Goal: Task Accomplishment & Management: Use online tool/utility

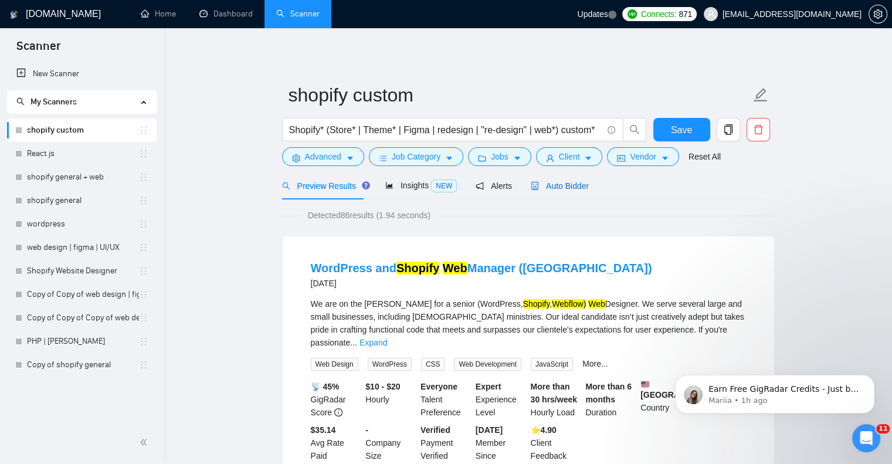
click at [547, 182] on span "Auto Bidder" at bounding box center [560, 185] width 58 height 9
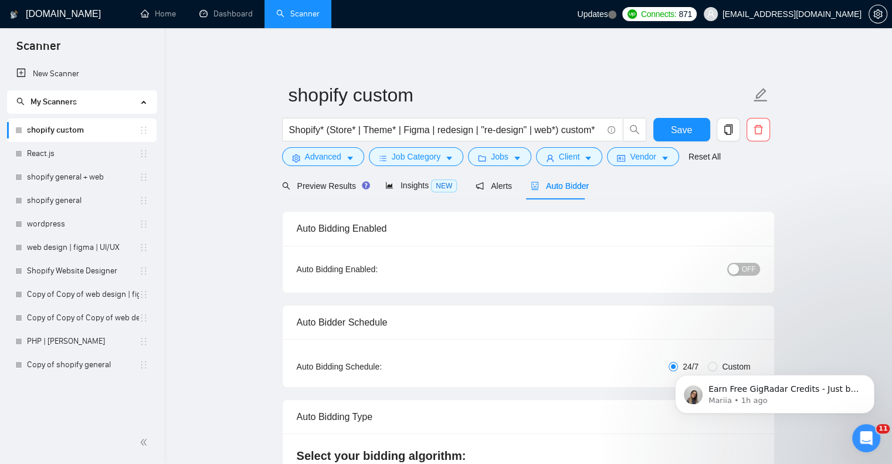
radio input "false"
radio input "true"
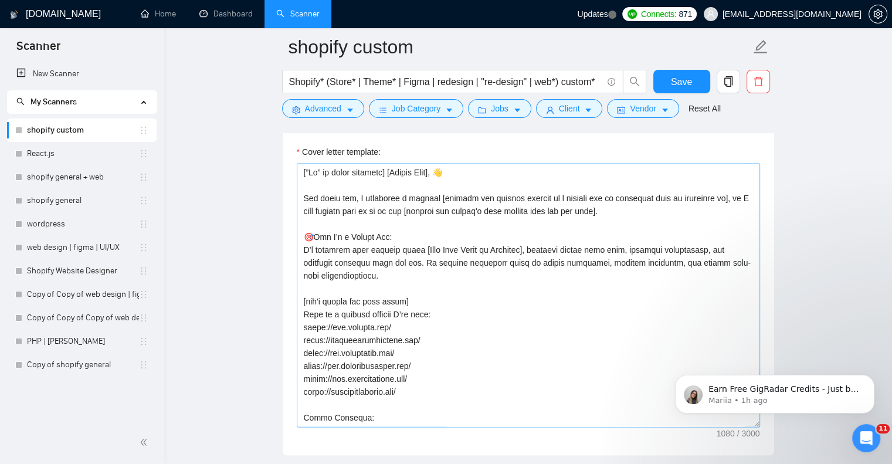
scroll to position [1519, 0]
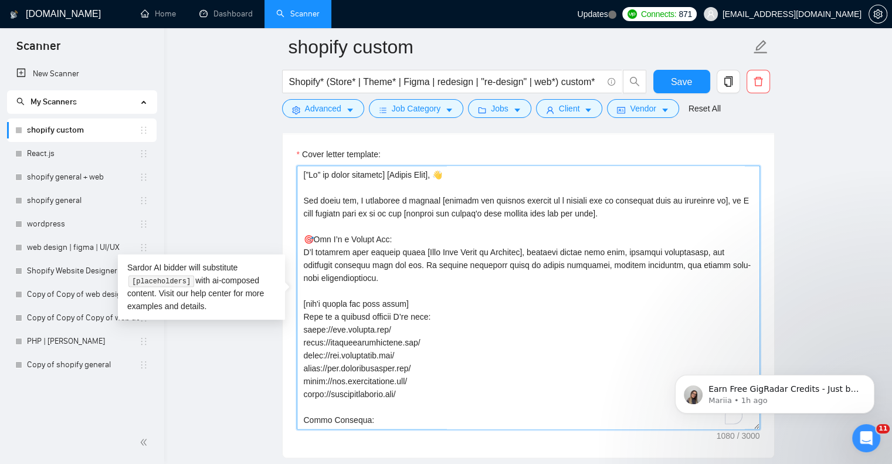
drag, startPoint x: 375, startPoint y: 283, endPoint x: 296, endPoint y: 174, distance: 135.3
click at [297, 174] on textarea "Cover letter template:" at bounding box center [528, 297] width 463 height 264
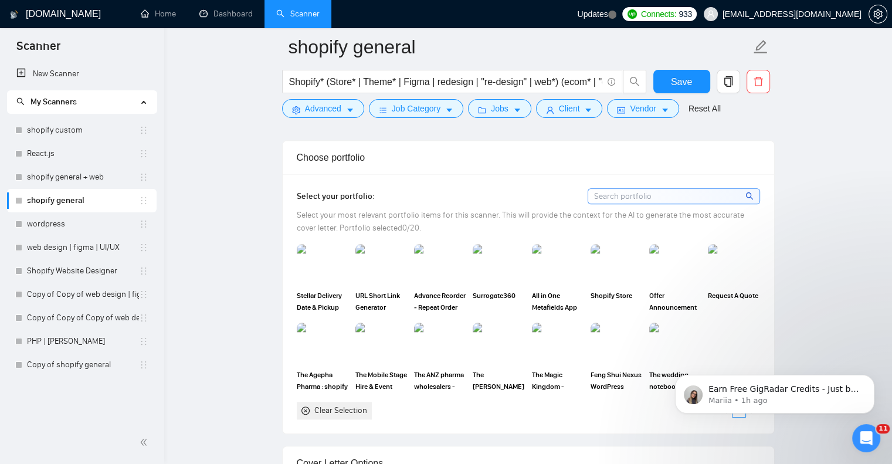
scroll to position [1171, 0]
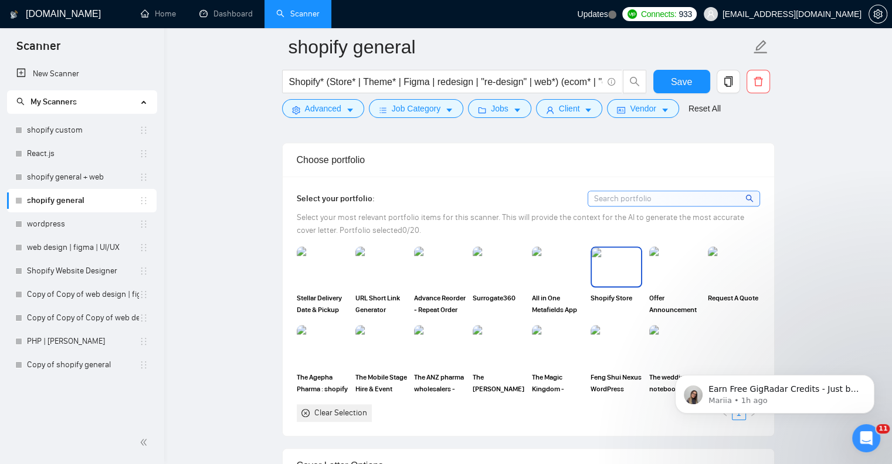
click at [627, 284] on img at bounding box center [616, 267] width 49 height 39
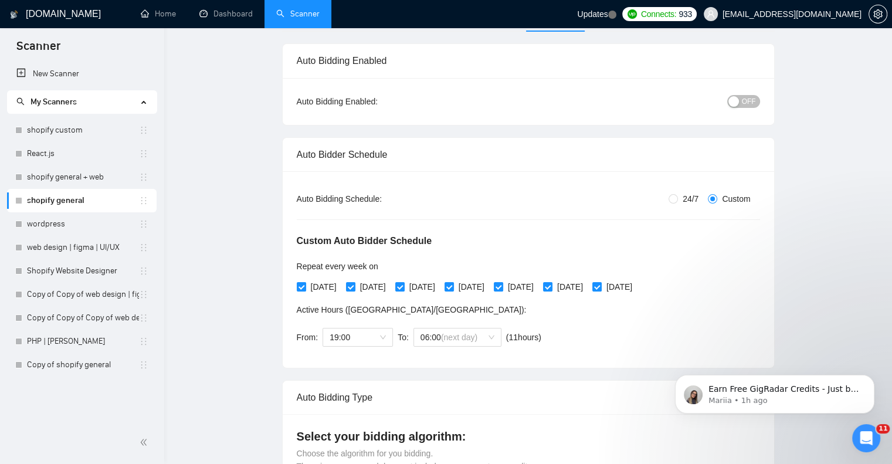
scroll to position [0, 0]
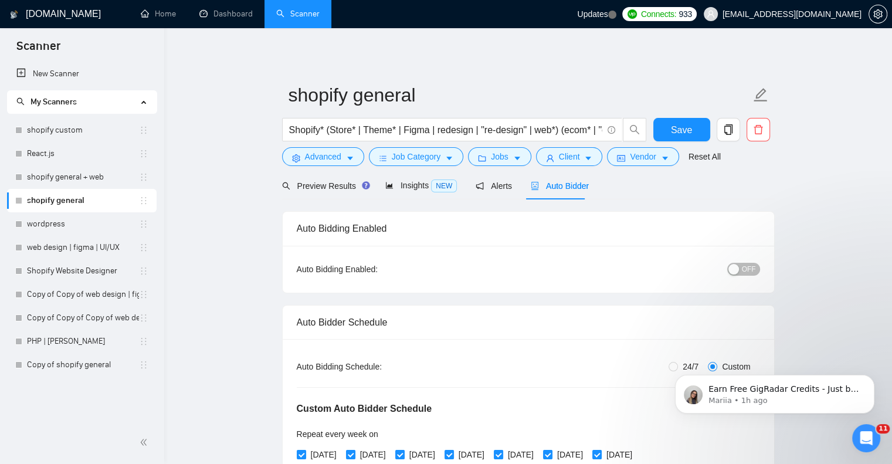
click at [747, 267] on span "OFF" at bounding box center [749, 269] width 14 height 13
click at [683, 124] on span "Save" at bounding box center [681, 130] width 21 height 15
checkbox input "true"
click at [71, 231] on link "wordpress" at bounding box center [83, 223] width 112 height 23
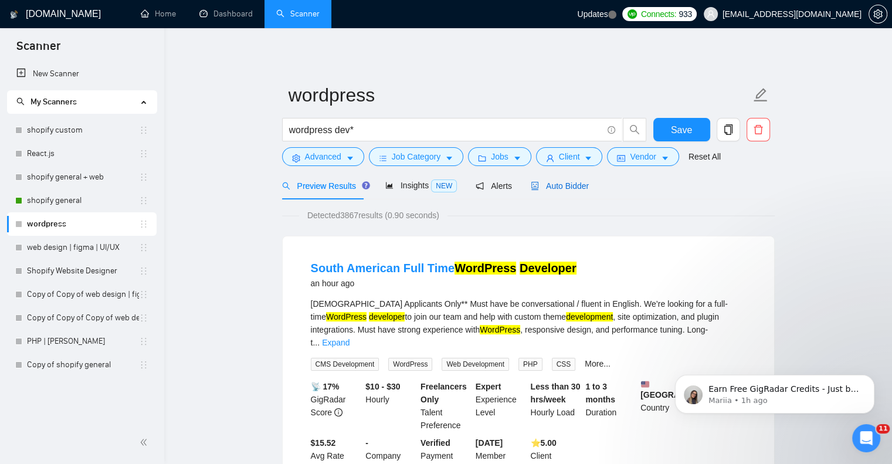
click at [540, 185] on span "Auto Bidder" at bounding box center [560, 185] width 58 height 9
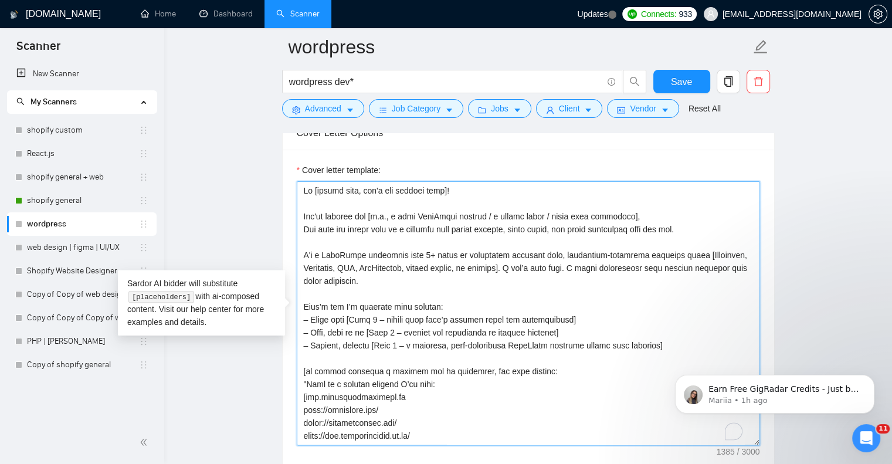
drag, startPoint x: 654, startPoint y: 347, endPoint x: 303, endPoint y: 191, distance: 384.7
click at [303, 191] on textarea "Cover letter template:" at bounding box center [528, 313] width 463 height 264
paste textarea "[”Hi” in local language] [Client Name], 👋 [DATE], I completed a project [mentio…"
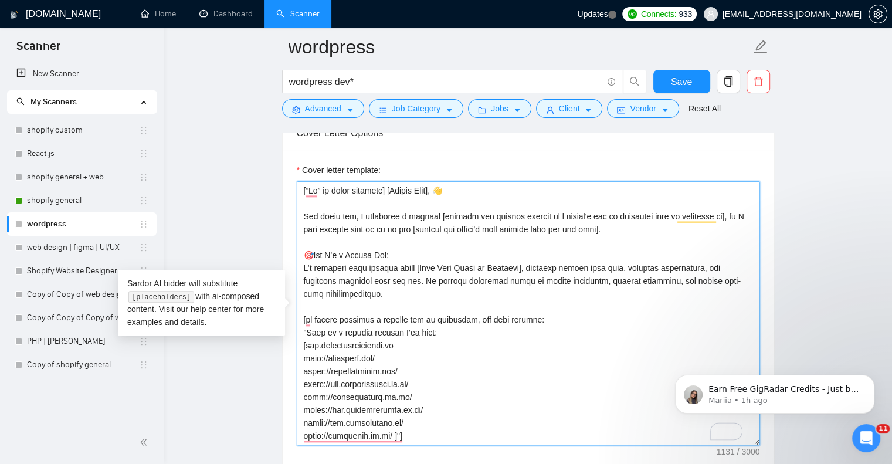
click at [634, 232] on textarea "Cover letter template:" at bounding box center [528, 313] width 463 height 264
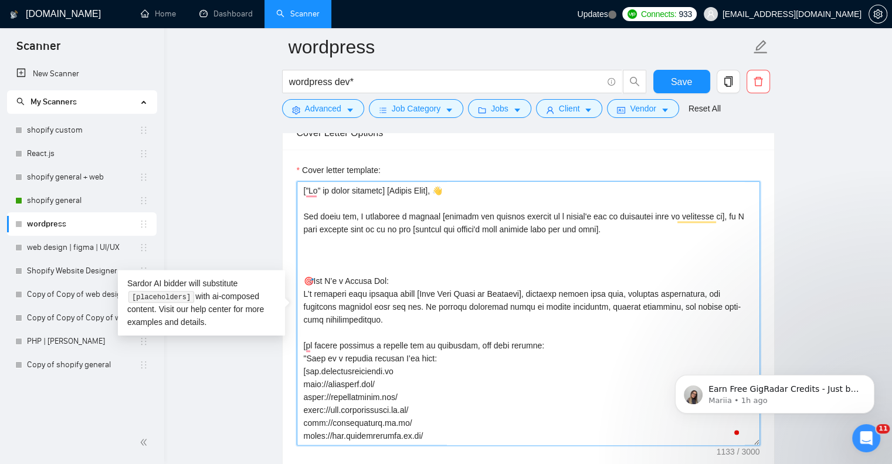
paste textarea "Start with this exact text "An expert Salesforce consultant from [GEOGRAPHIC_DA…"
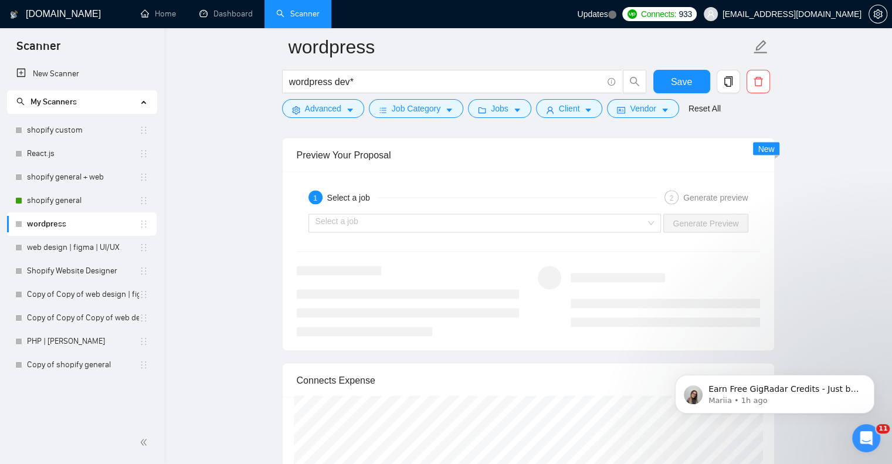
scroll to position [2243, 0]
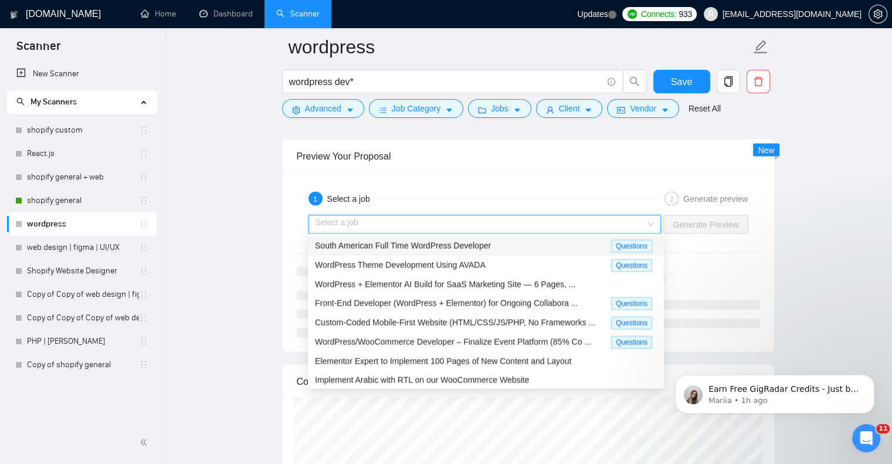
click at [544, 216] on input "search" at bounding box center [481, 225] width 331 height 18
click at [499, 237] on div "South American Full Time WordPress Developer Questions" at bounding box center [486, 245] width 356 height 19
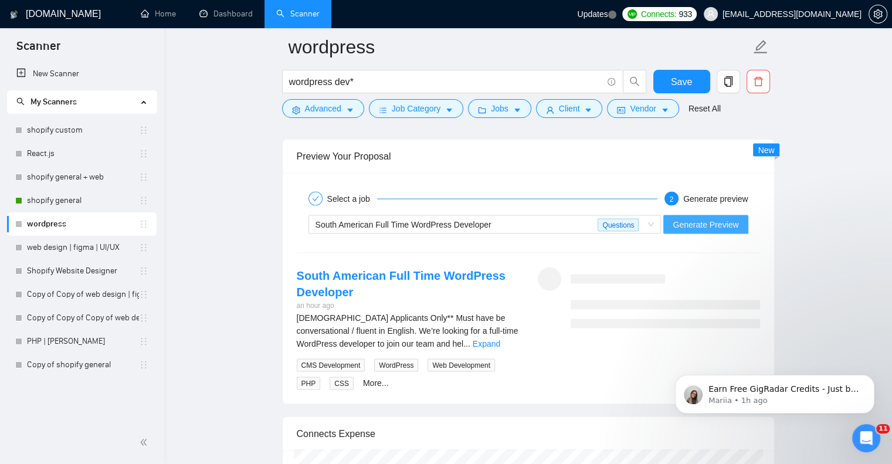
click at [693, 222] on span "Generate Preview" at bounding box center [706, 224] width 66 height 13
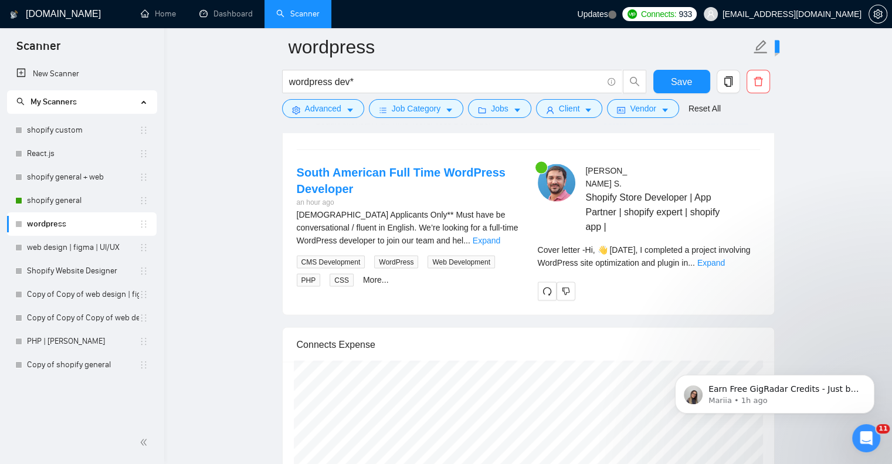
scroll to position [2362, 0]
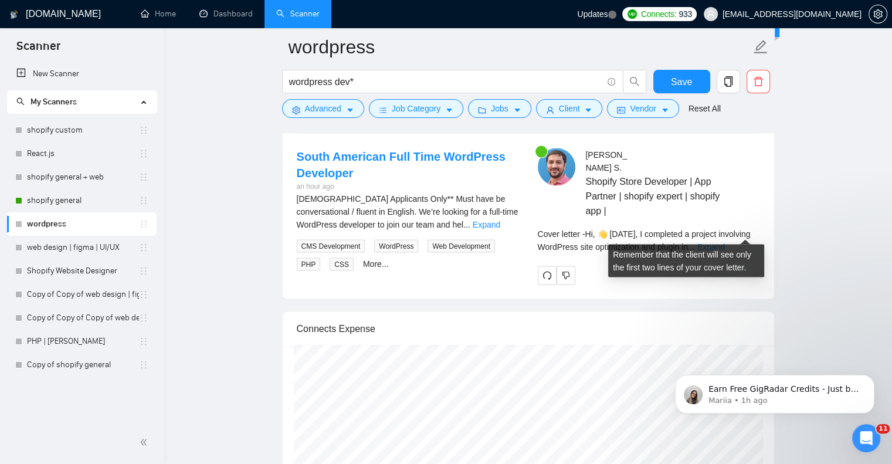
click at [725, 242] on link "Expand" at bounding box center [712, 246] width 28 height 9
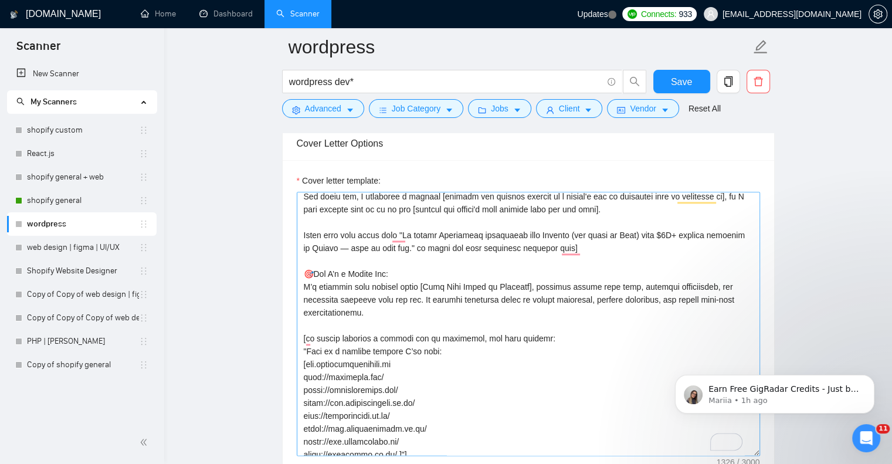
scroll to position [4, 0]
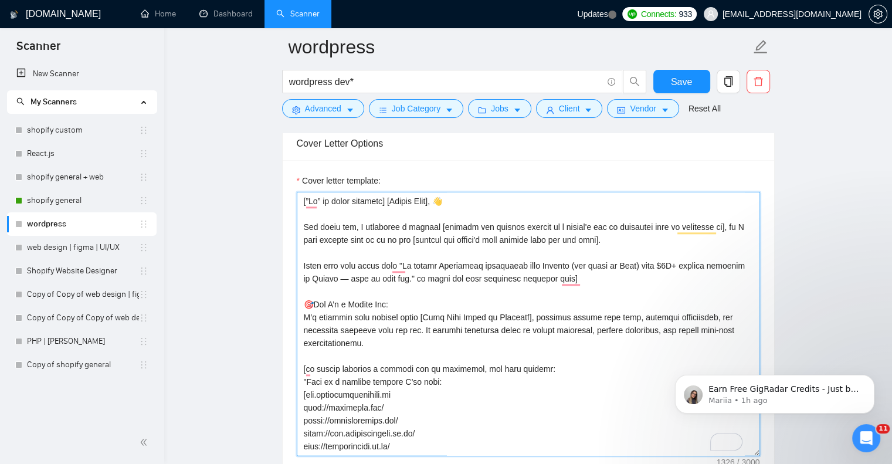
click at [303, 264] on textarea "Cover letter template:" at bounding box center [528, 324] width 463 height 264
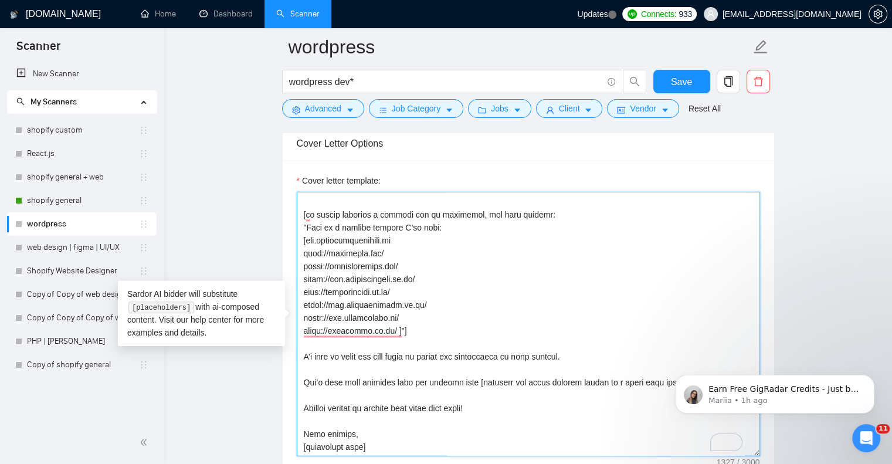
scroll to position [155, 0]
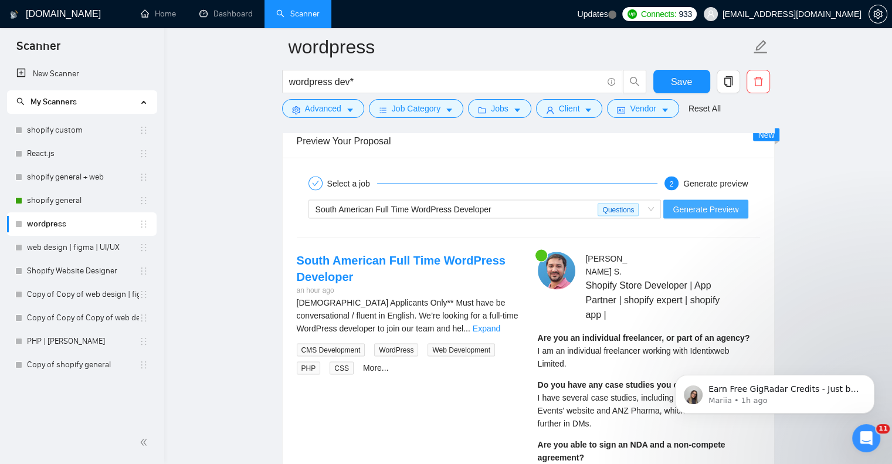
type textarea "[”Lo” ip dolor sitametc] [Adipis Elit], 👋 Sed doeiu tem, I utlaboree d magnaal …"
click at [692, 211] on span "Generate Preview" at bounding box center [706, 209] width 66 height 13
